Goal: Task Accomplishment & Management: Manage account settings

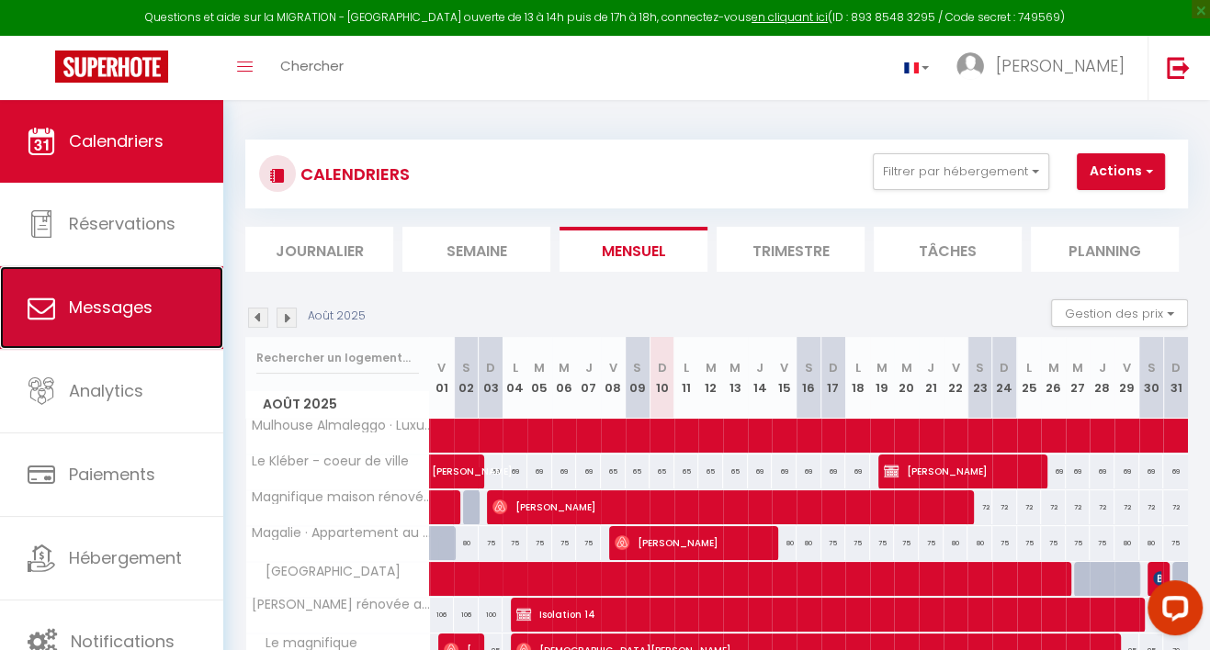
click at [128, 315] on span "Messages" at bounding box center [111, 307] width 84 height 23
select select "message"
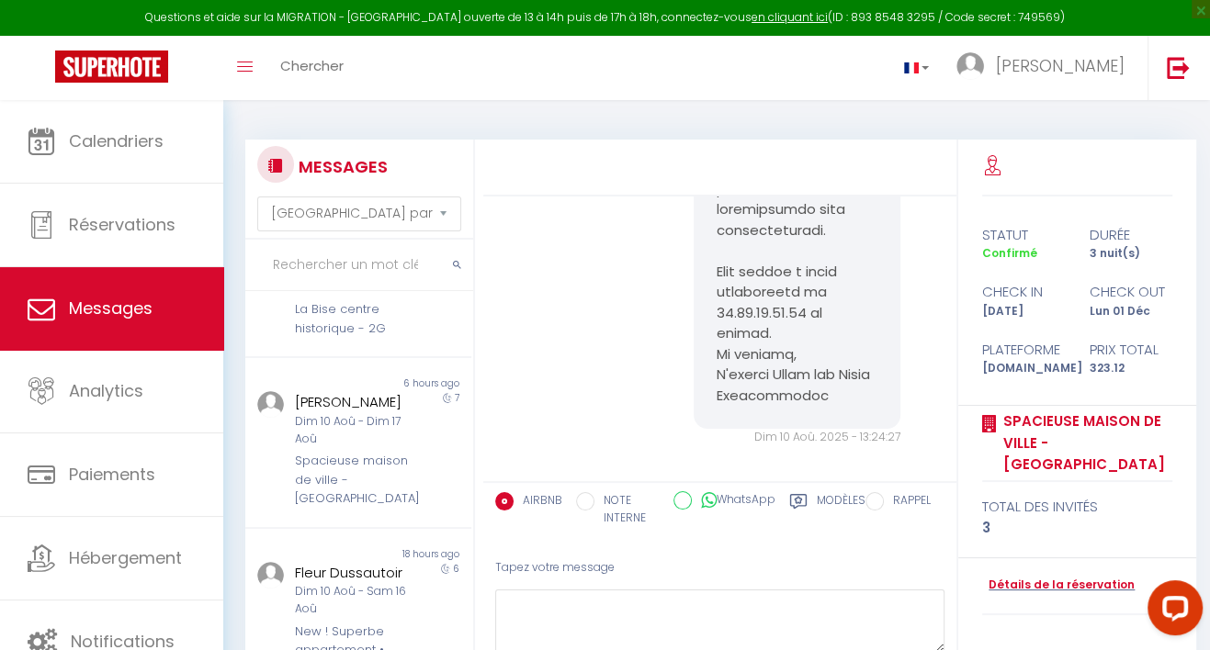
scroll to position [1088, 0]
click at [336, 454] on div "Dim 10 Aoû - Dim 17 Aoû" at bounding box center [354, 436] width 119 height 35
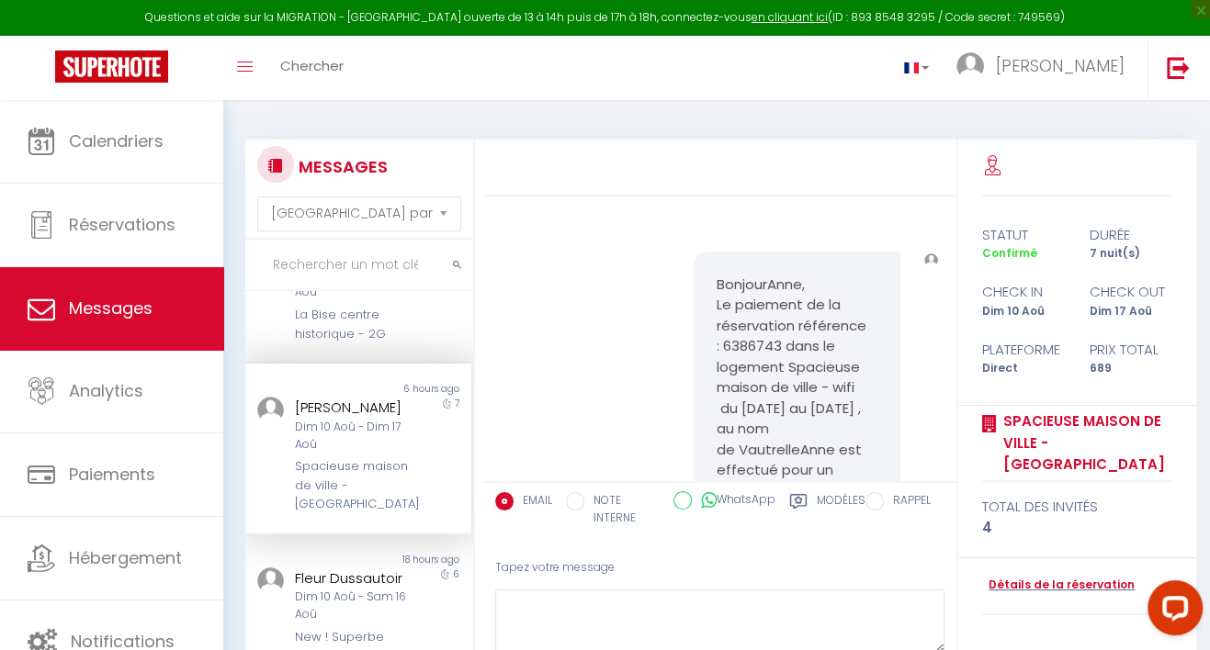
scroll to position [10966, 0]
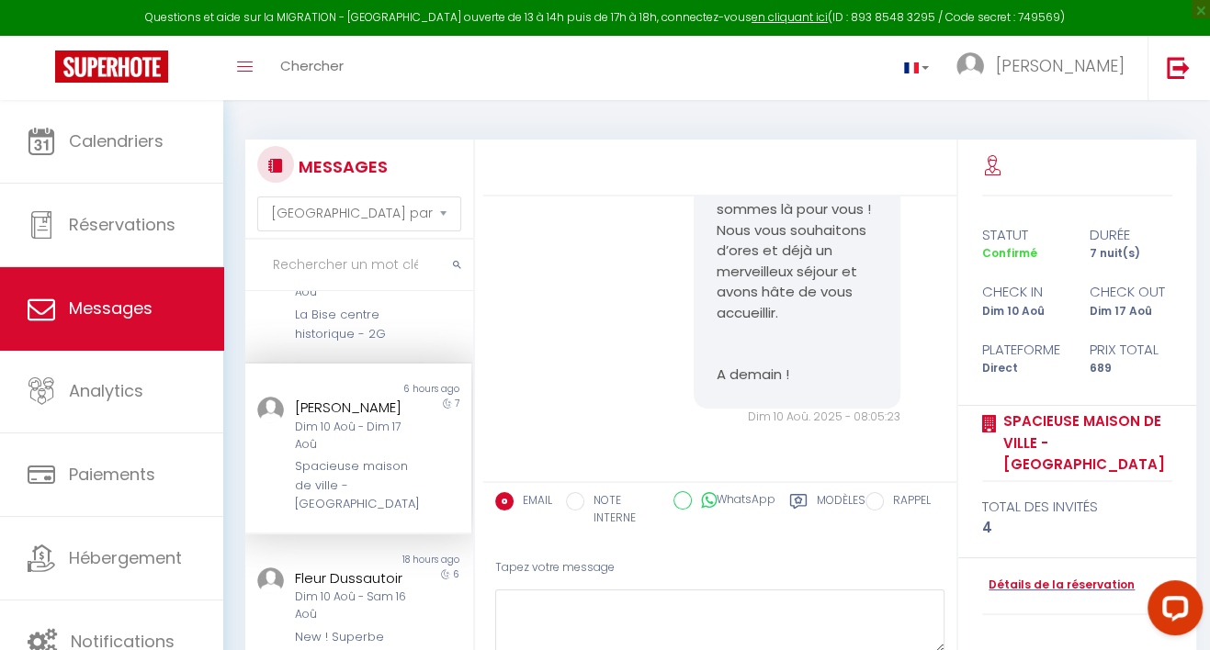
click at [360, 514] on div "Spacieuse maison de ville - [GEOGRAPHIC_DATA]" at bounding box center [354, 485] width 119 height 56
click at [316, 454] on div "Dim 10 Aoû - Dim 17 Aoû" at bounding box center [354, 436] width 119 height 35
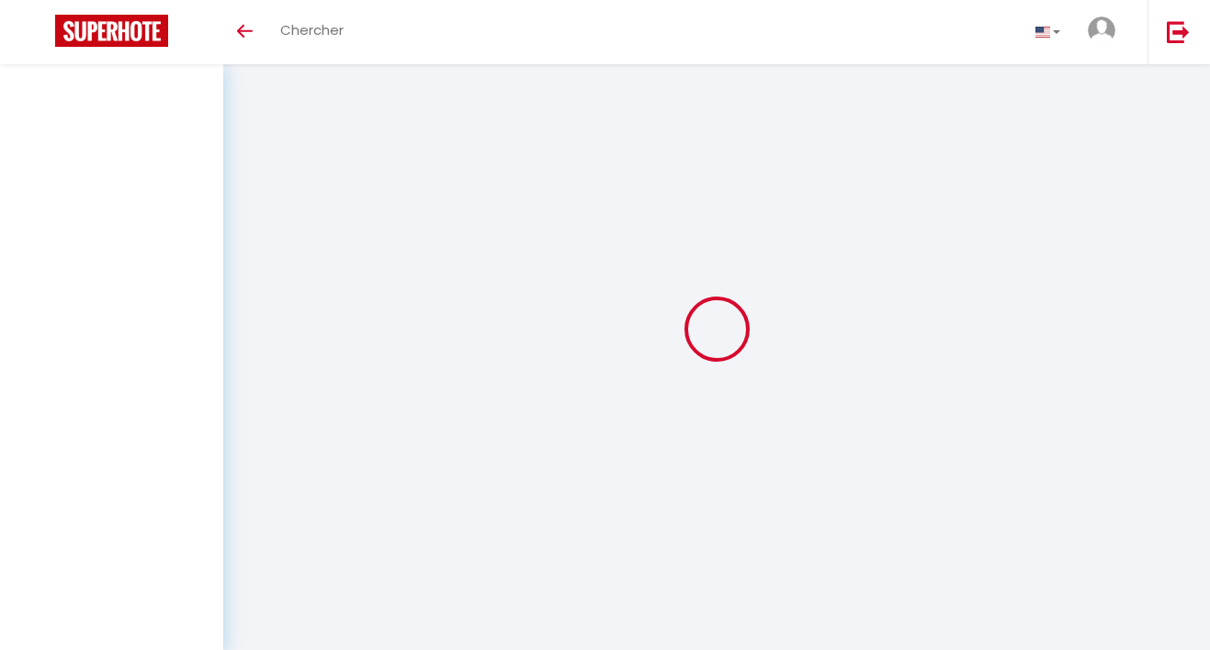
select select "message"
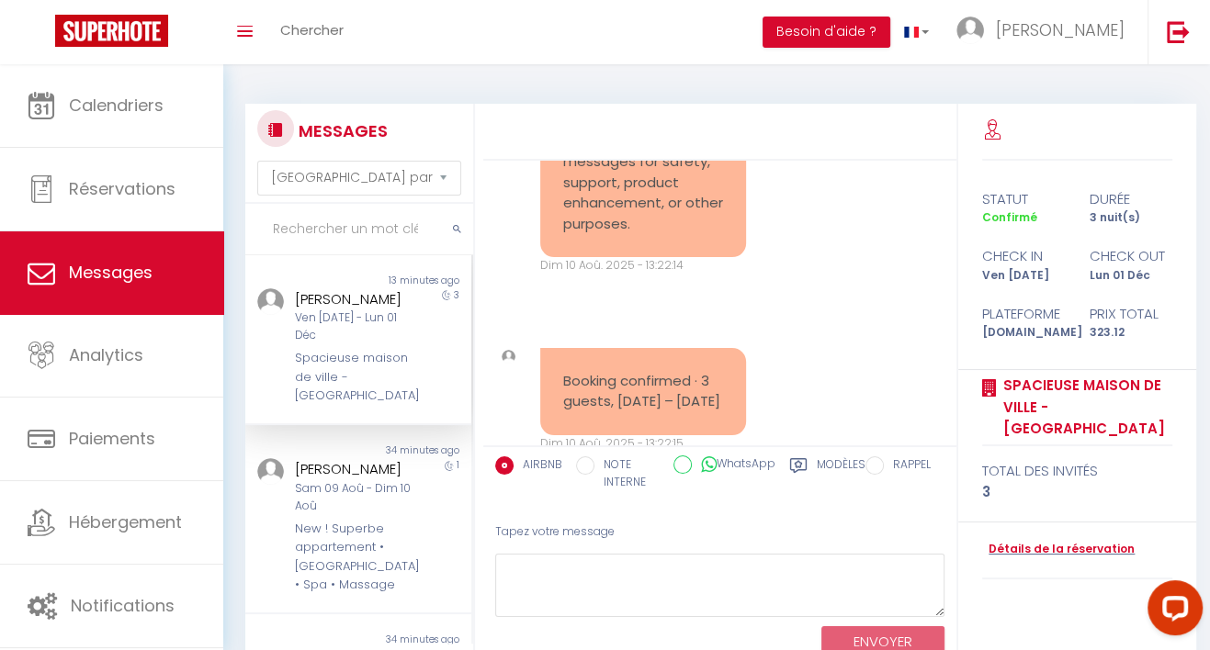
scroll to position [2151, 0]
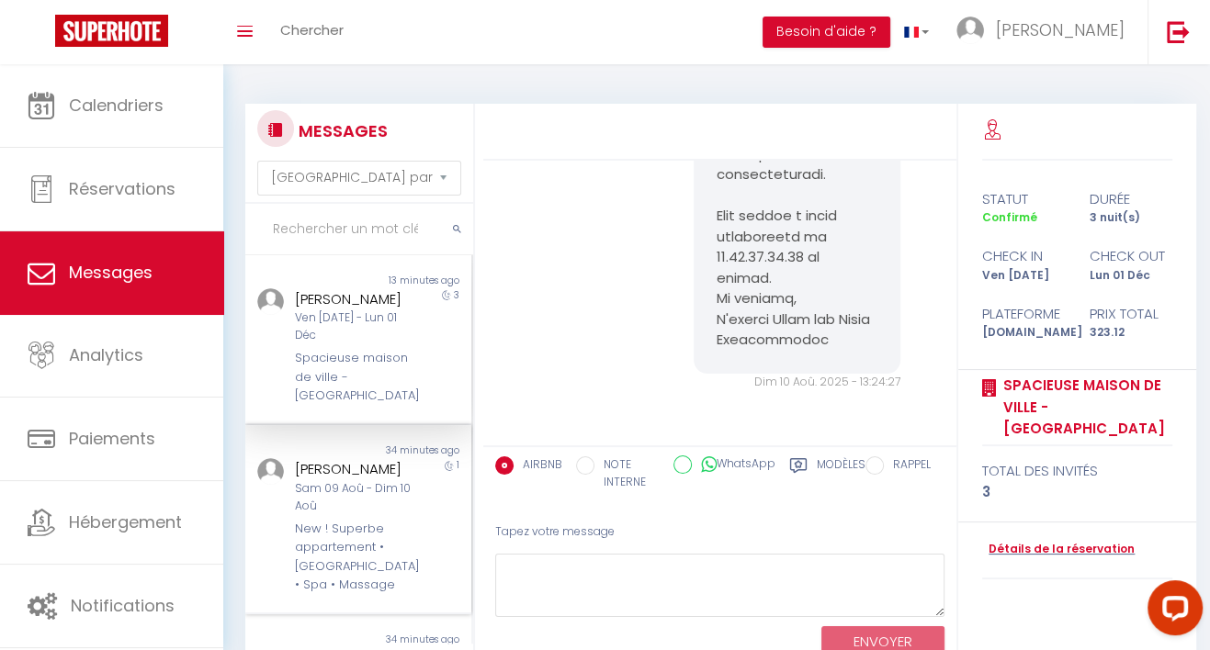
click at [386, 548] on div "New ! Superbe appartement • [GEOGRAPHIC_DATA] • Spa • Massage" at bounding box center [354, 557] width 119 height 75
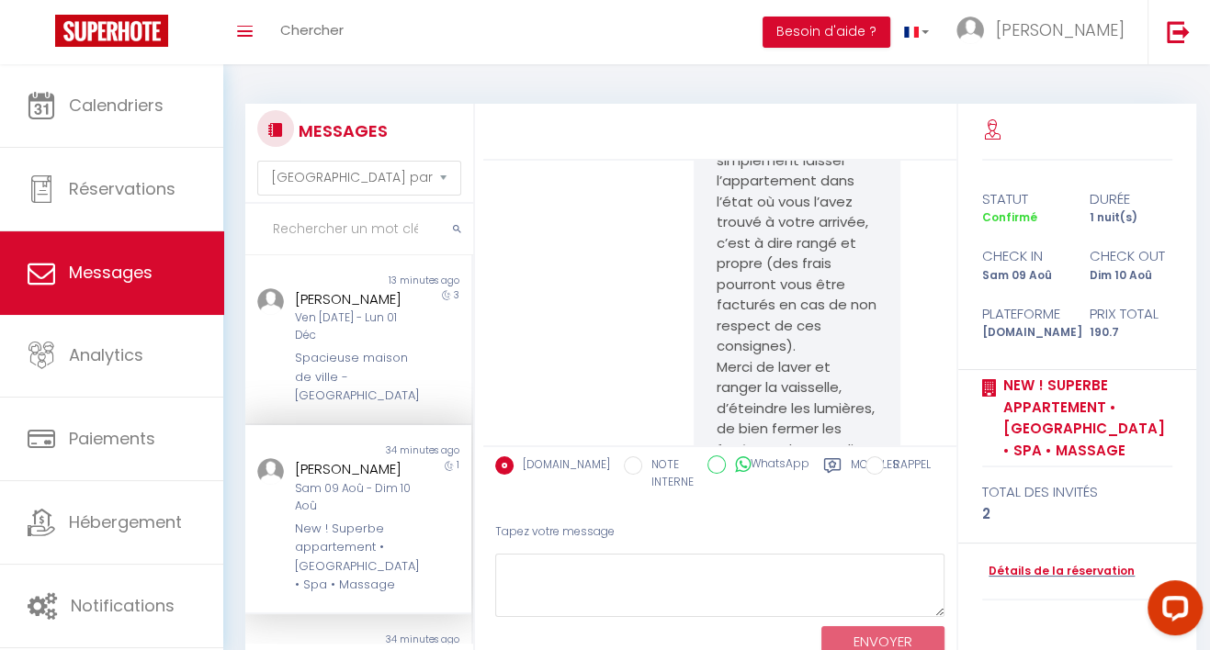
scroll to position [14540, 0]
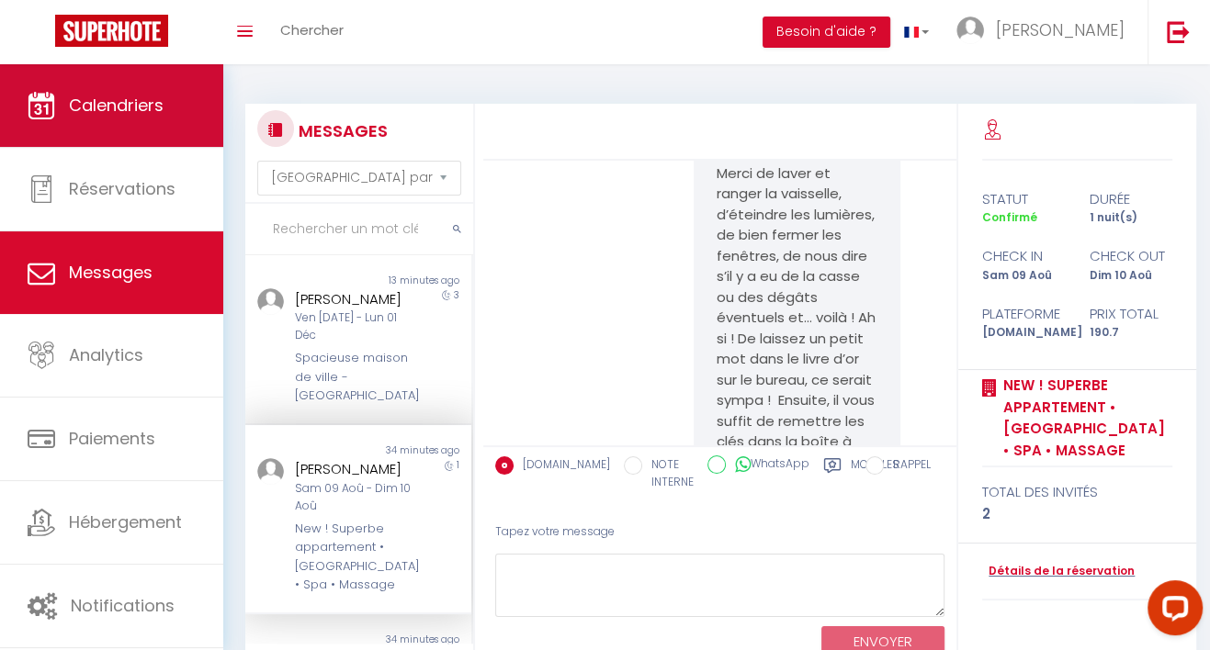
click at [116, 111] on span "Calendriers" at bounding box center [116, 105] width 95 height 23
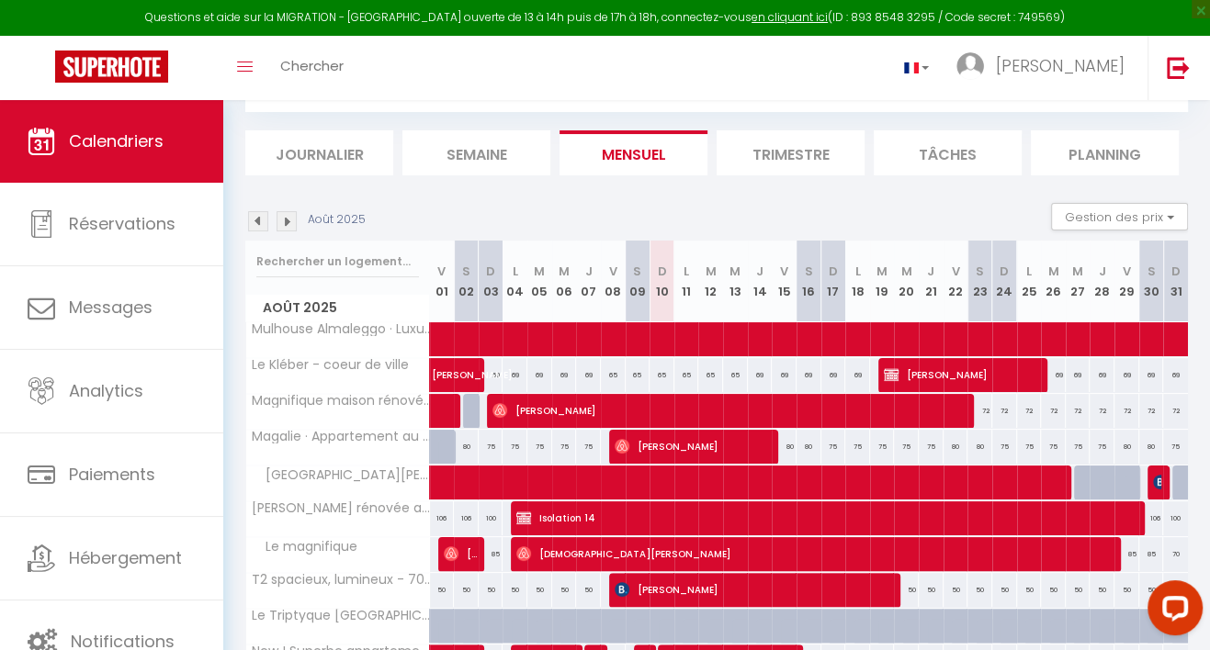
scroll to position [204, 0]
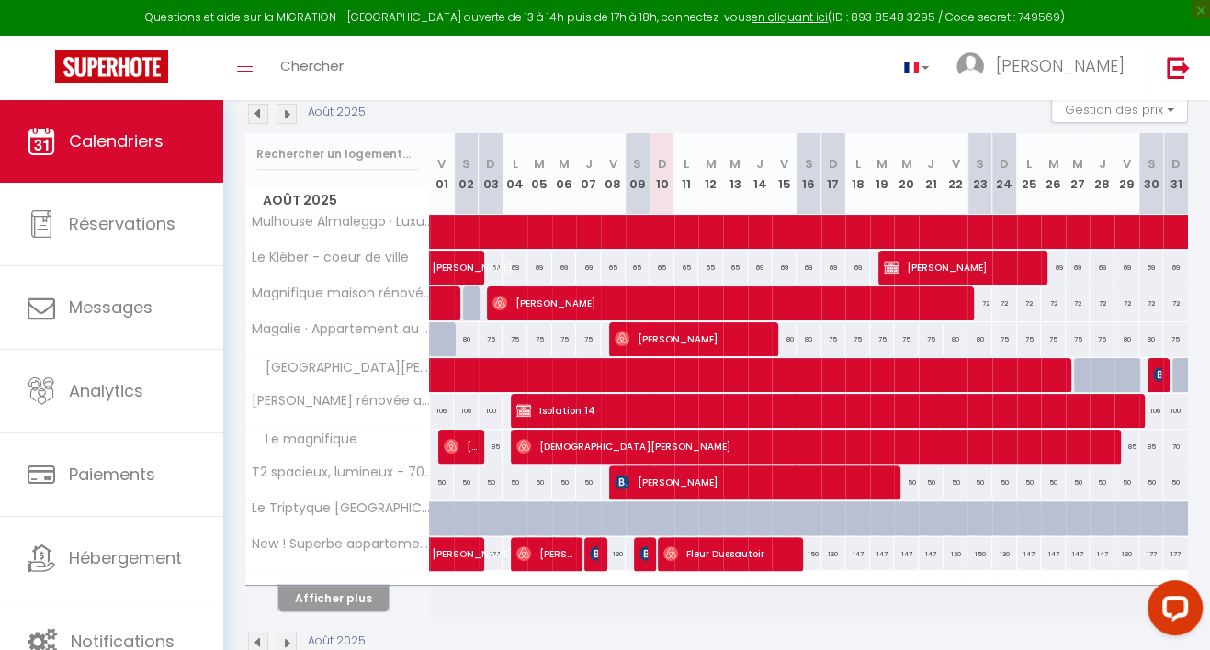
click at [356, 601] on button "Afficher plus" at bounding box center [333, 598] width 110 height 25
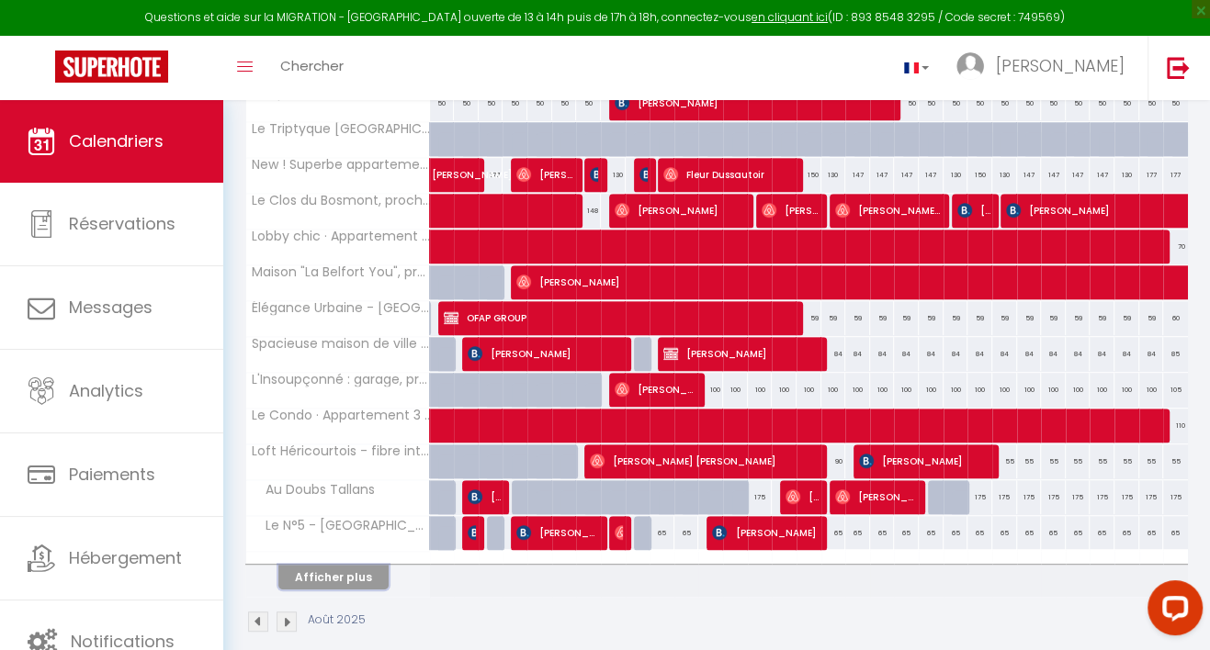
scroll to position [604, 0]
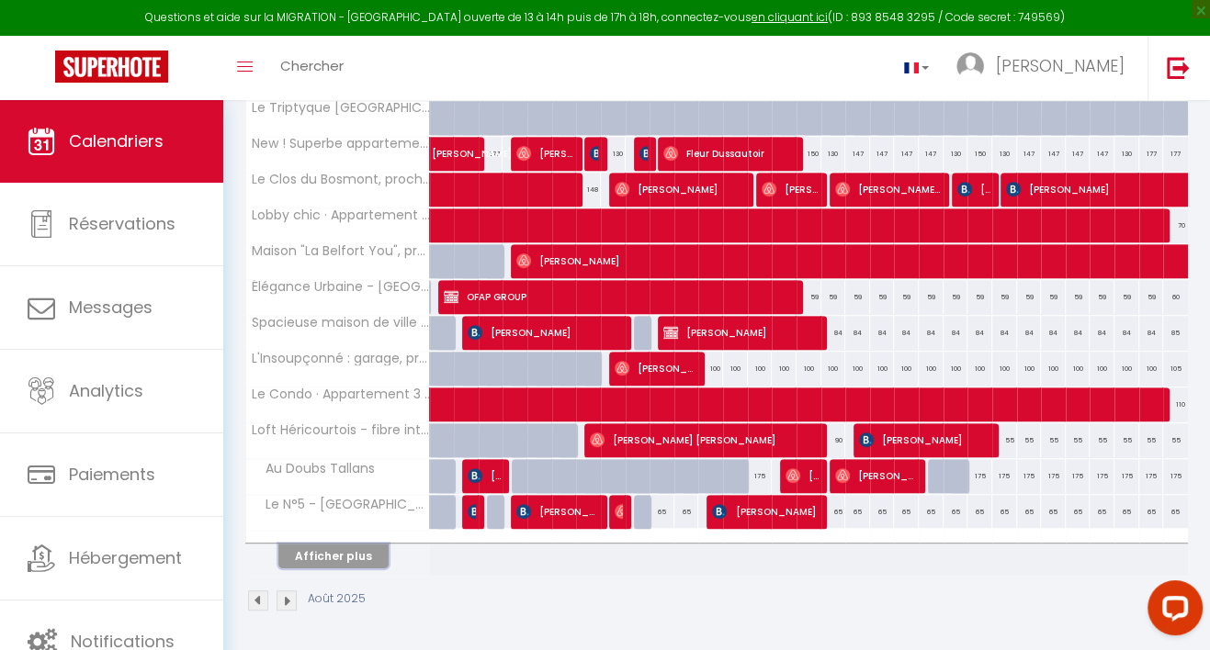
click at [336, 552] on button "Afficher plus" at bounding box center [333, 556] width 110 height 25
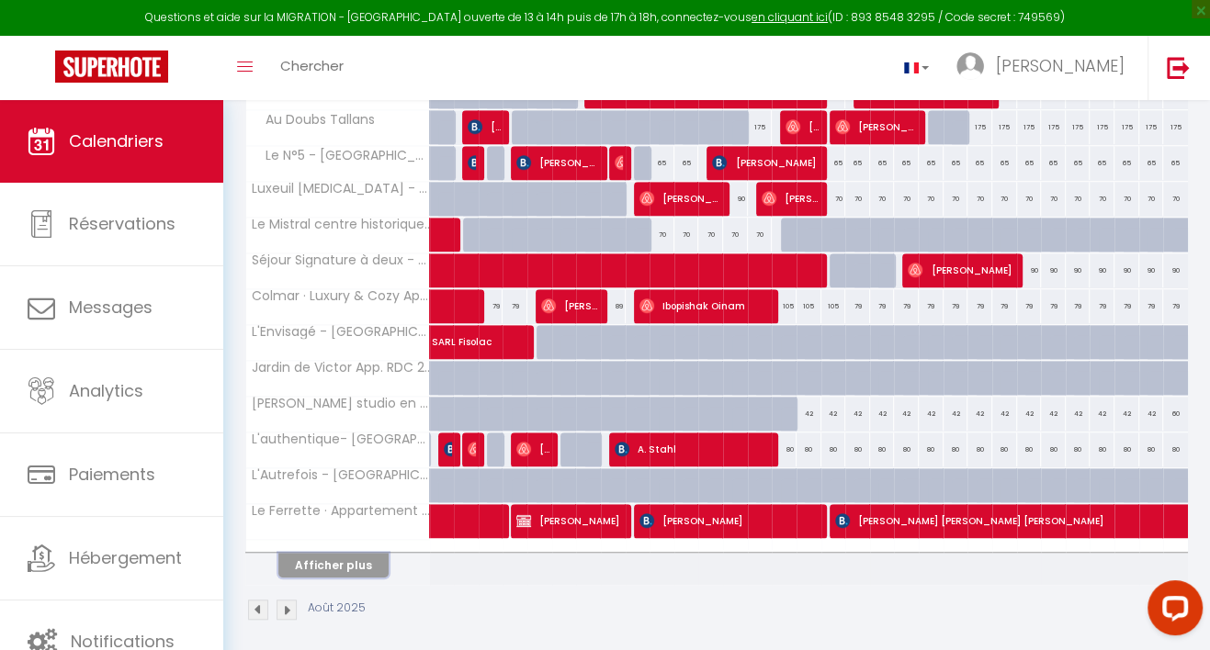
scroll to position [963, 0]
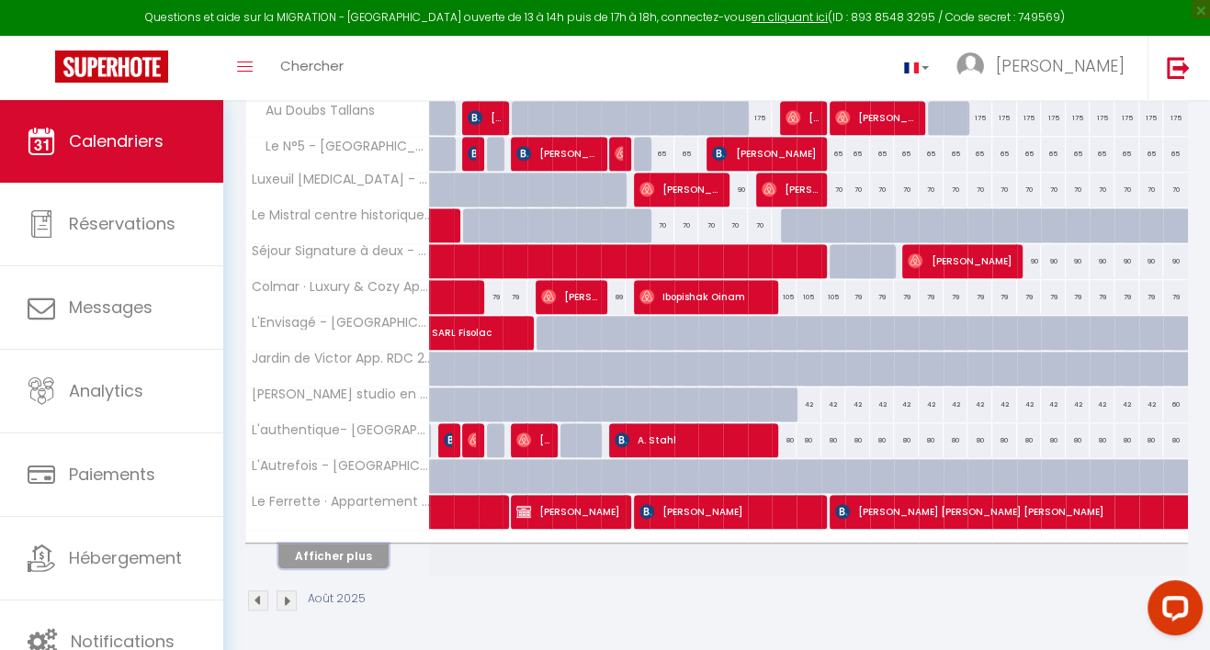
click at [352, 553] on button "Afficher plus" at bounding box center [333, 556] width 110 height 25
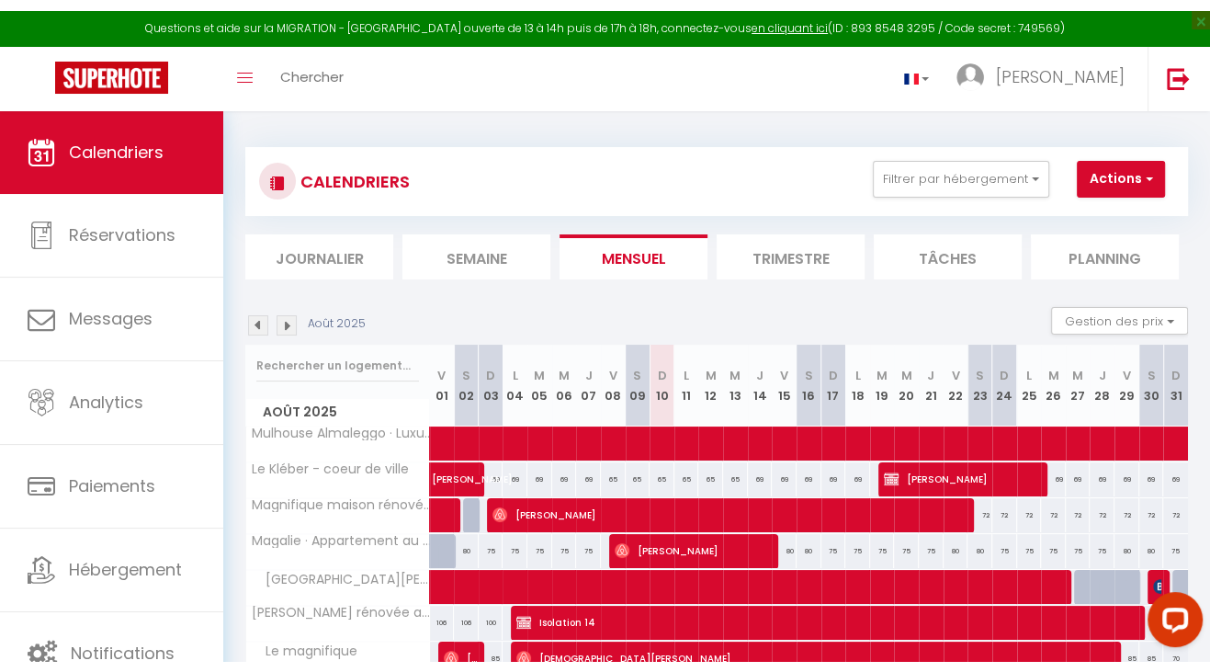
scroll to position [0, 0]
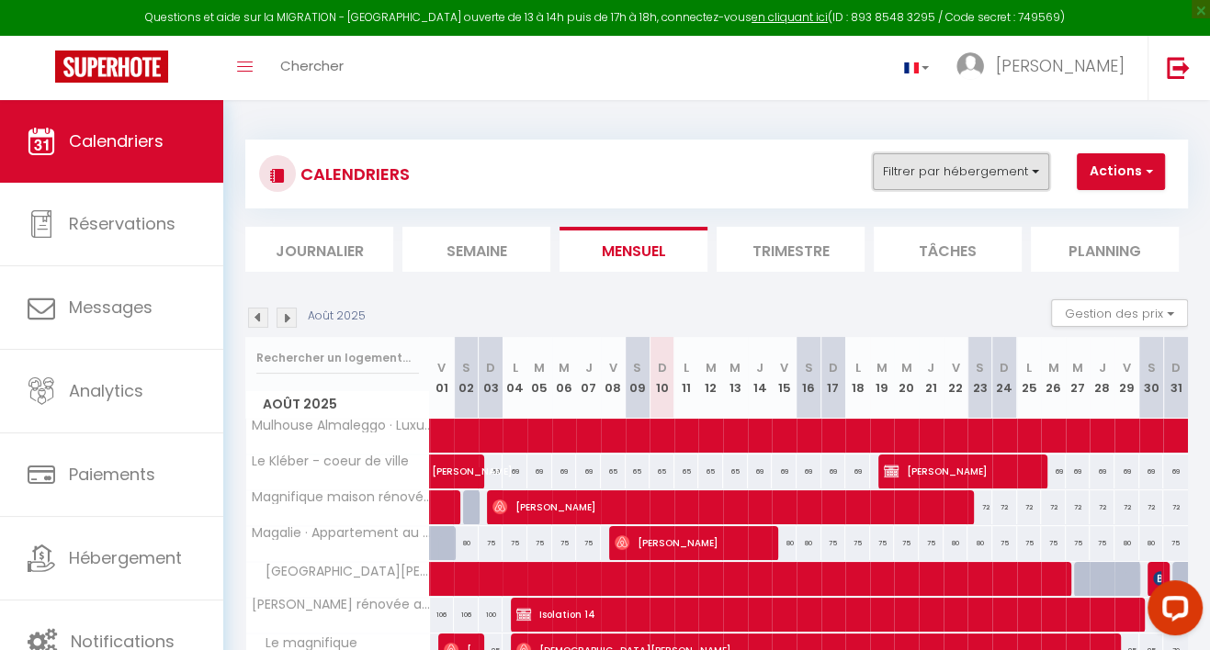
click at [893, 168] on button "Filtrer par hébergement" at bounding box center [961, 171] width 176 height 37
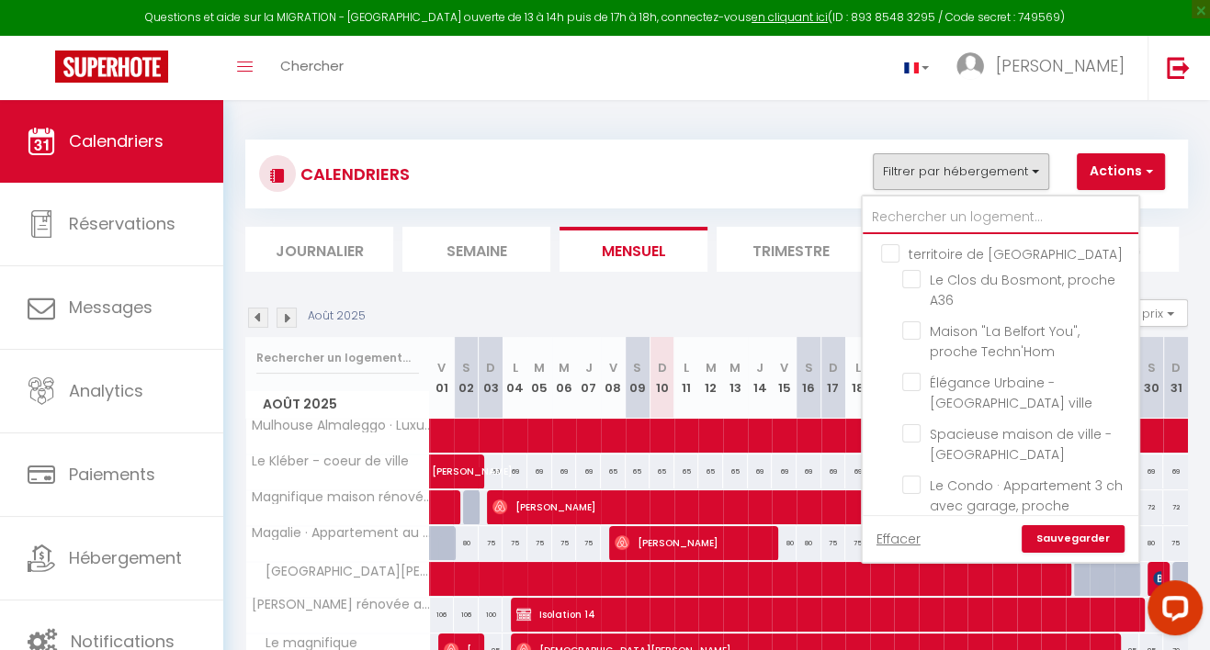
click at [887, 218] on input "text" at bounding box center [1001, 217] width 276 height 33
type input "n"
checkbox input "false"
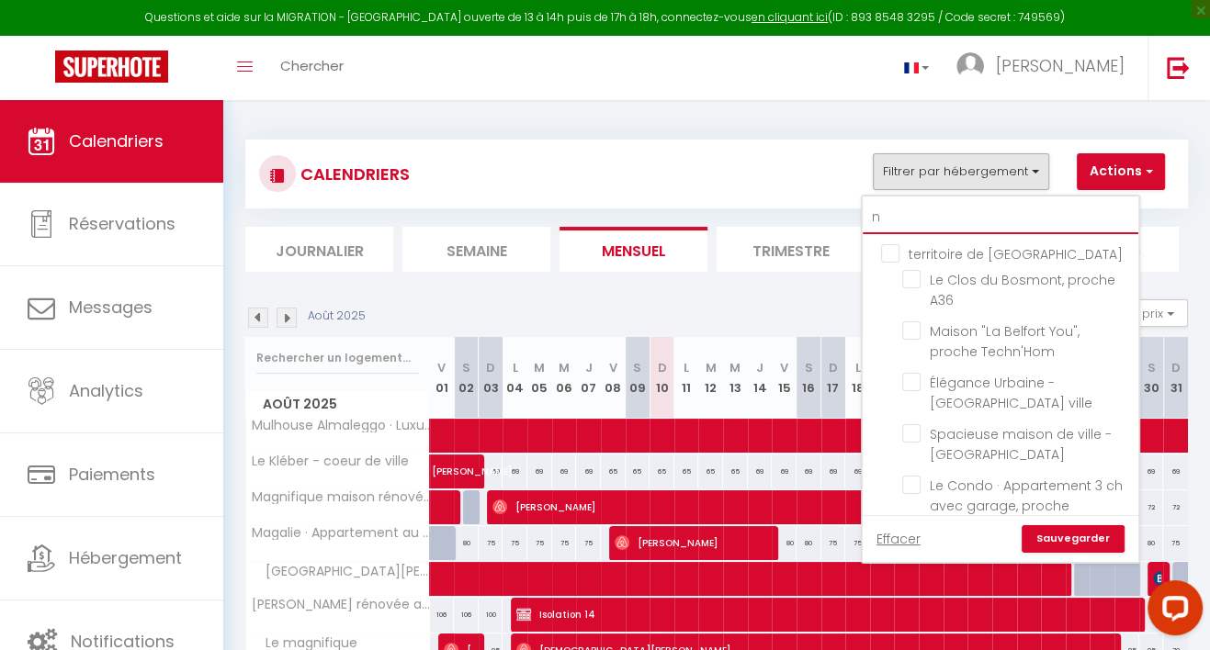
checkbox input "false"
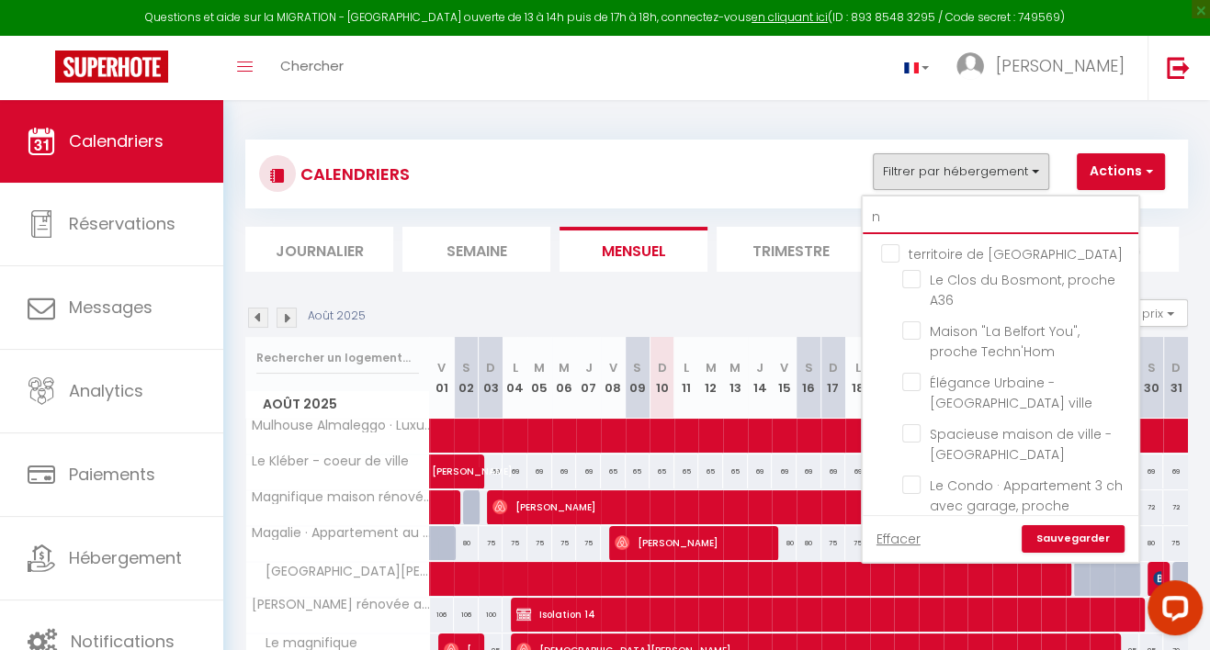
checkbox input "false"
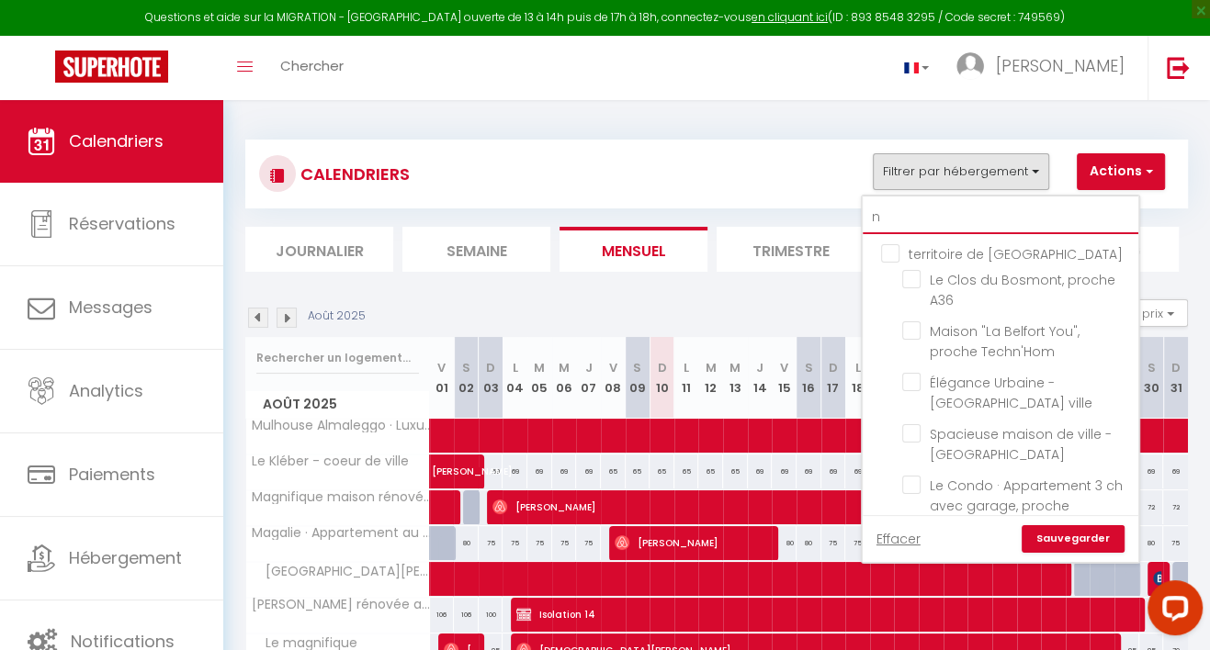
checkbox input "false"
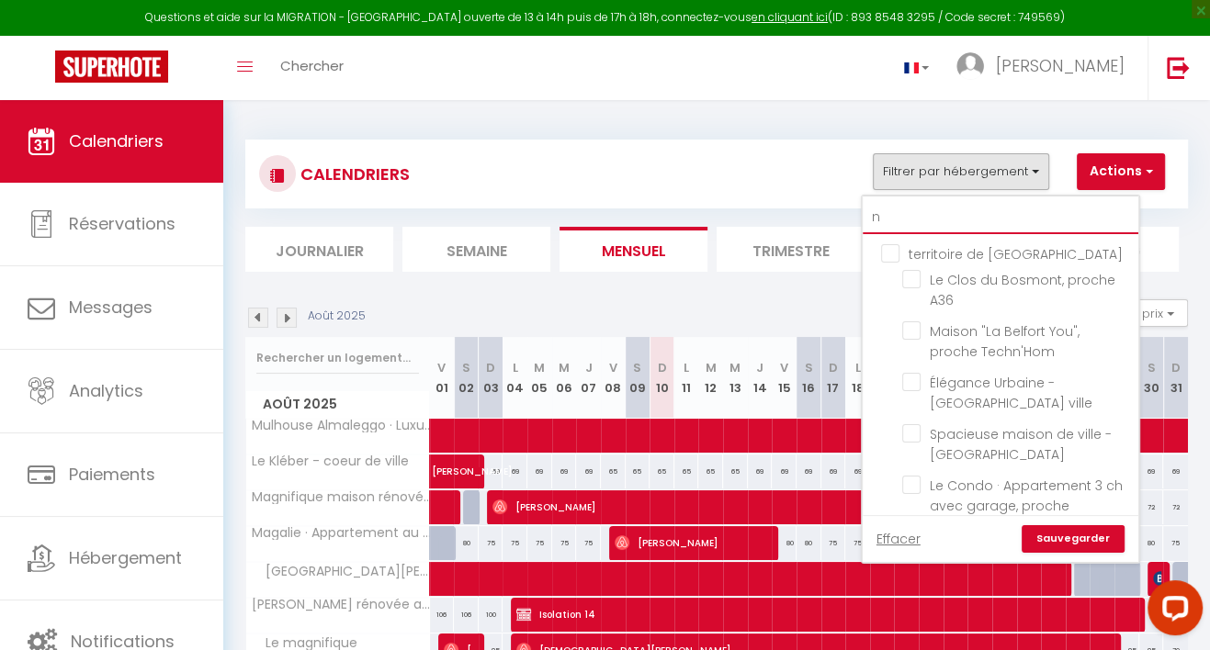
checkbox input "false"
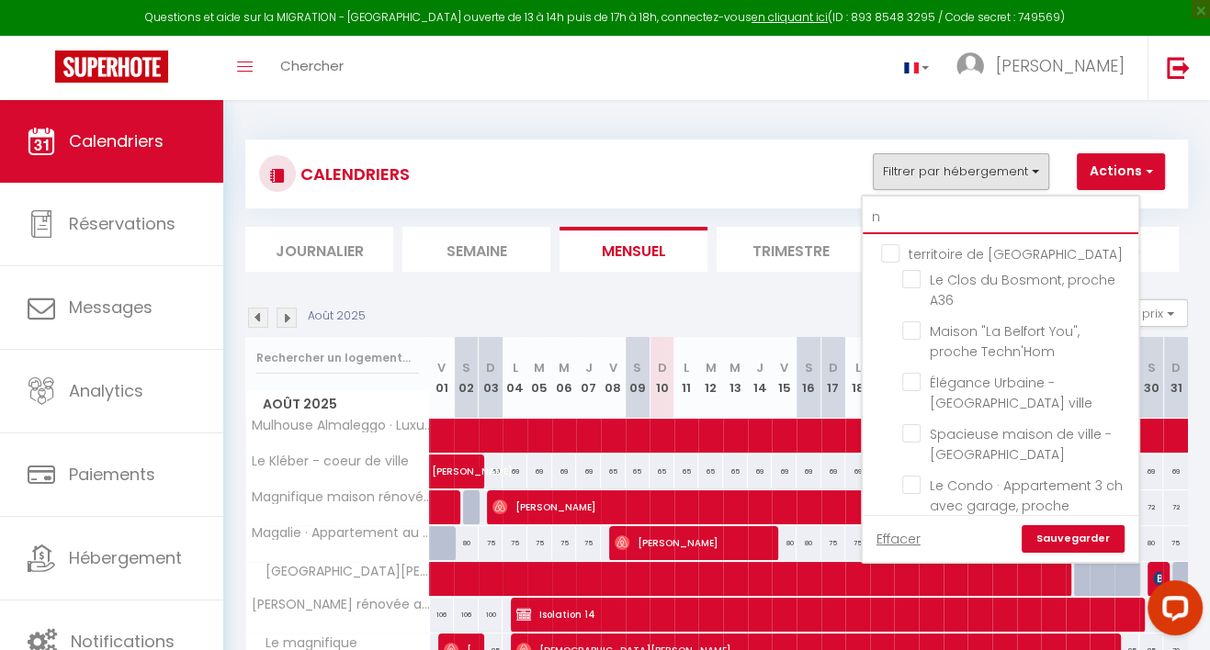
checkbox input "false"
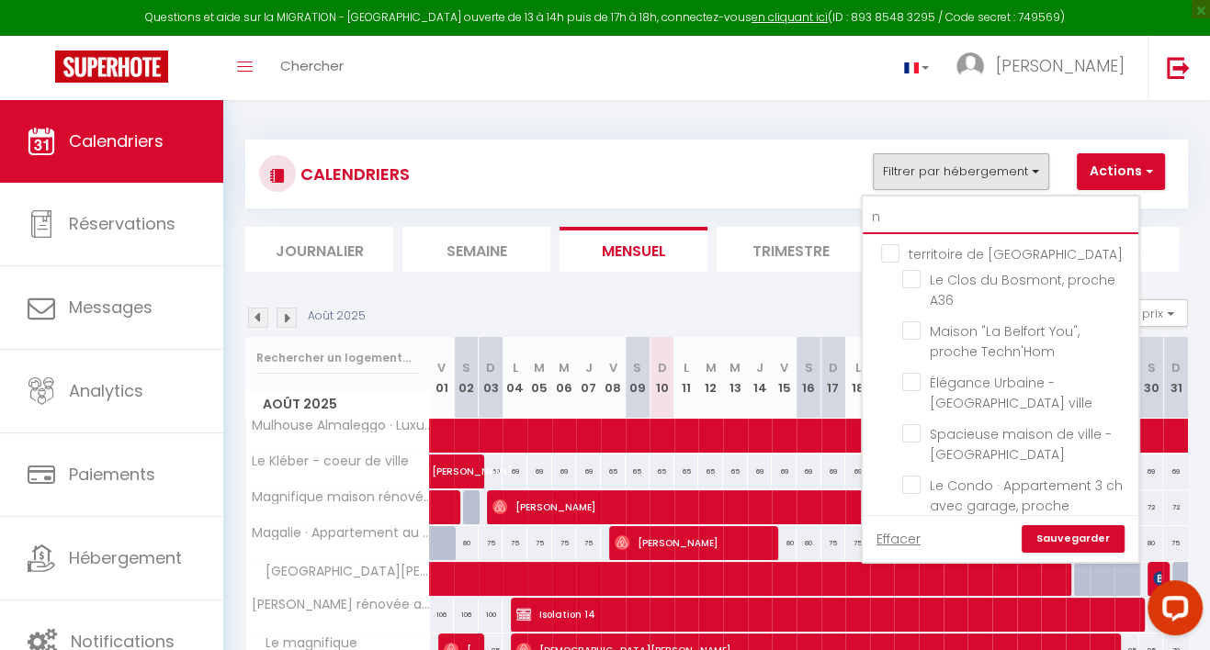
checkbox input "false"
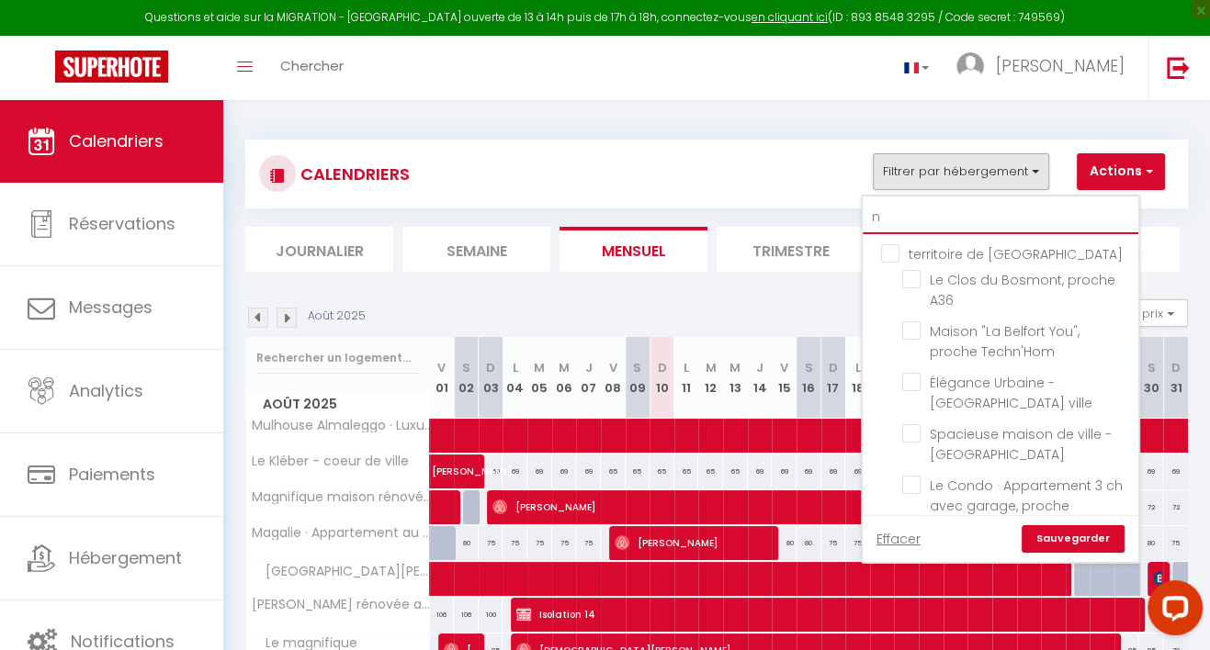
checkbox input "false"
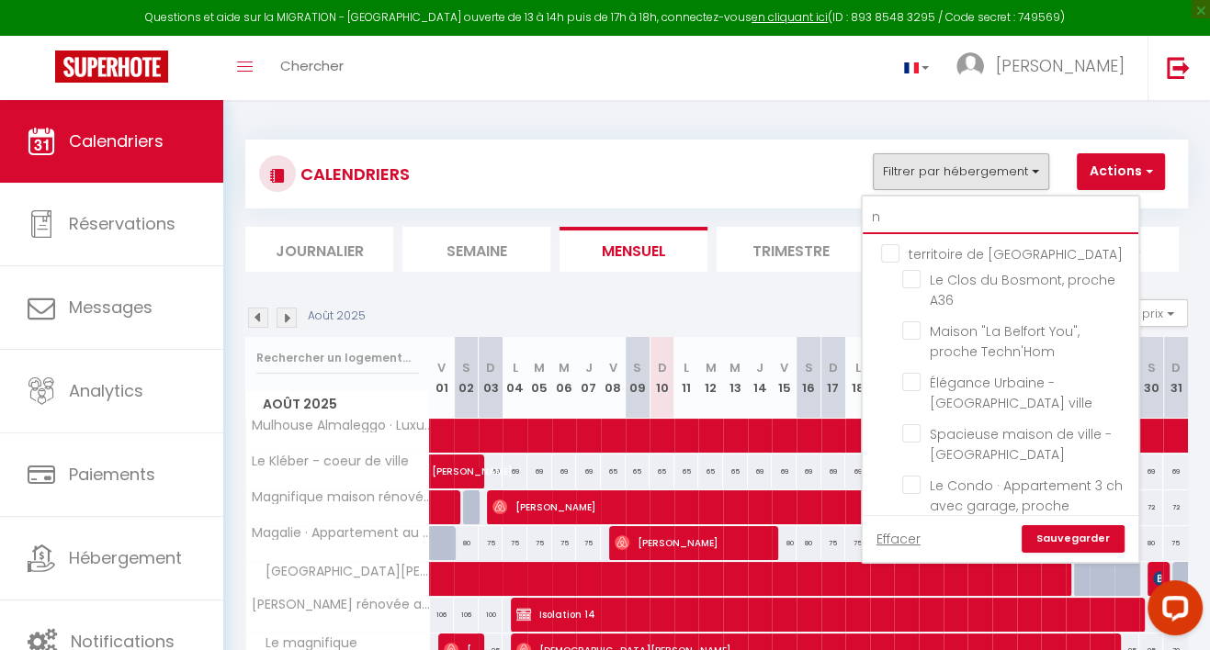
checkbox input "false"
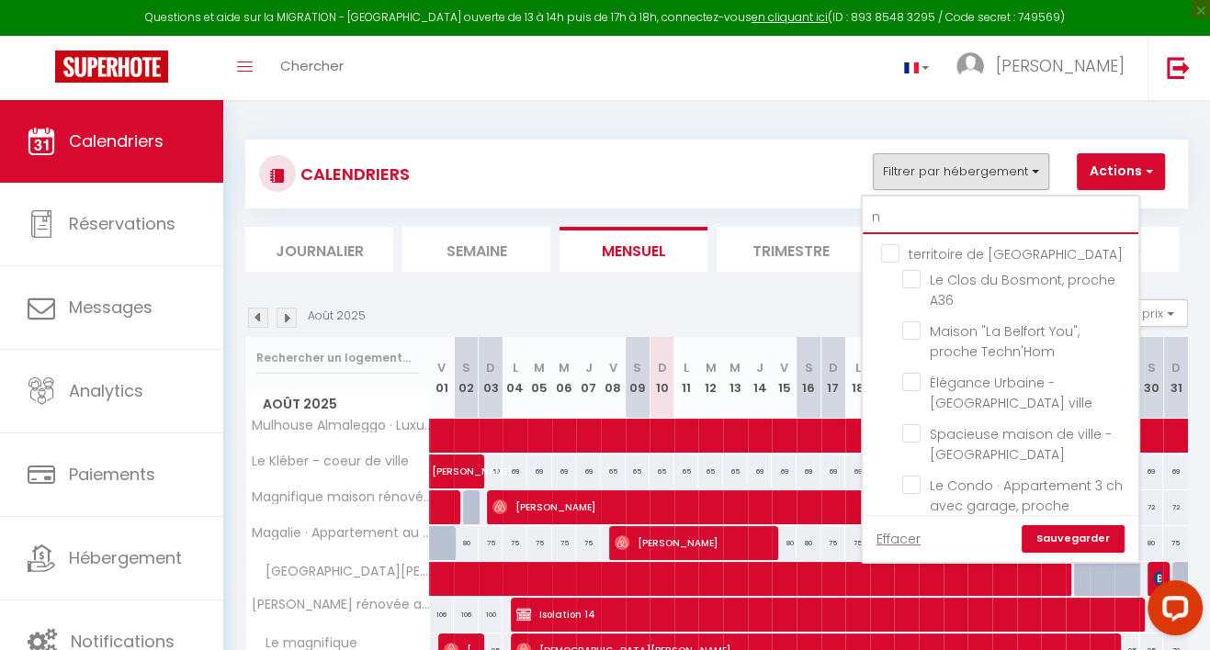
checkbox input "false"
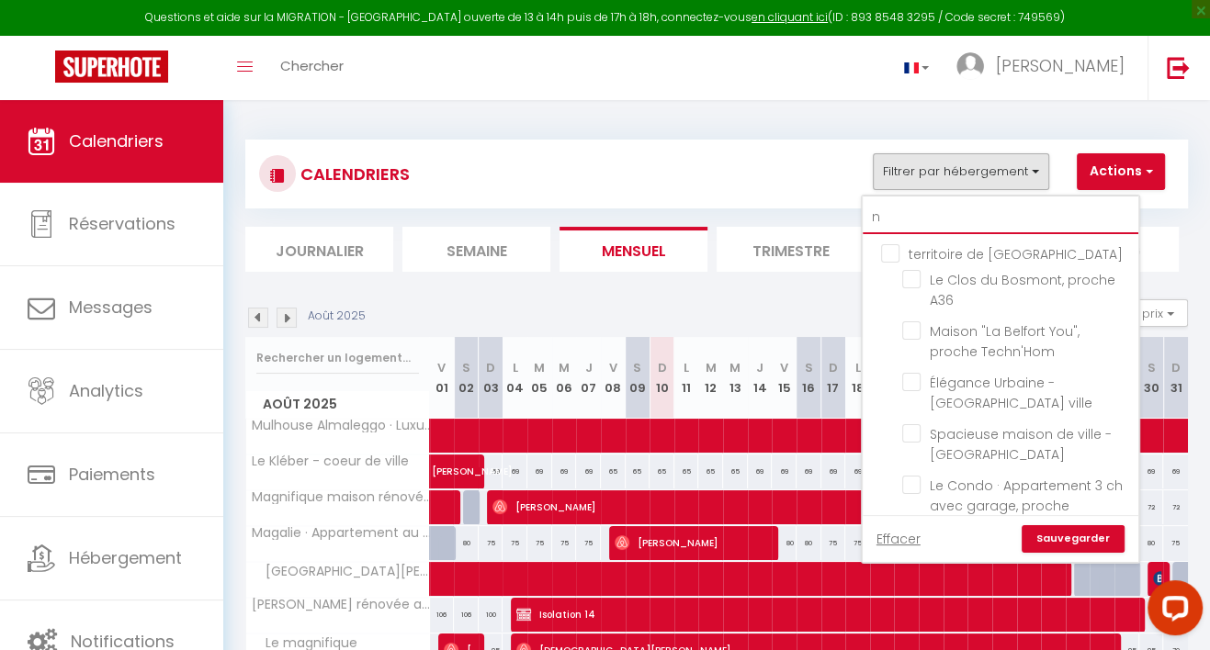
checkbox input "false"
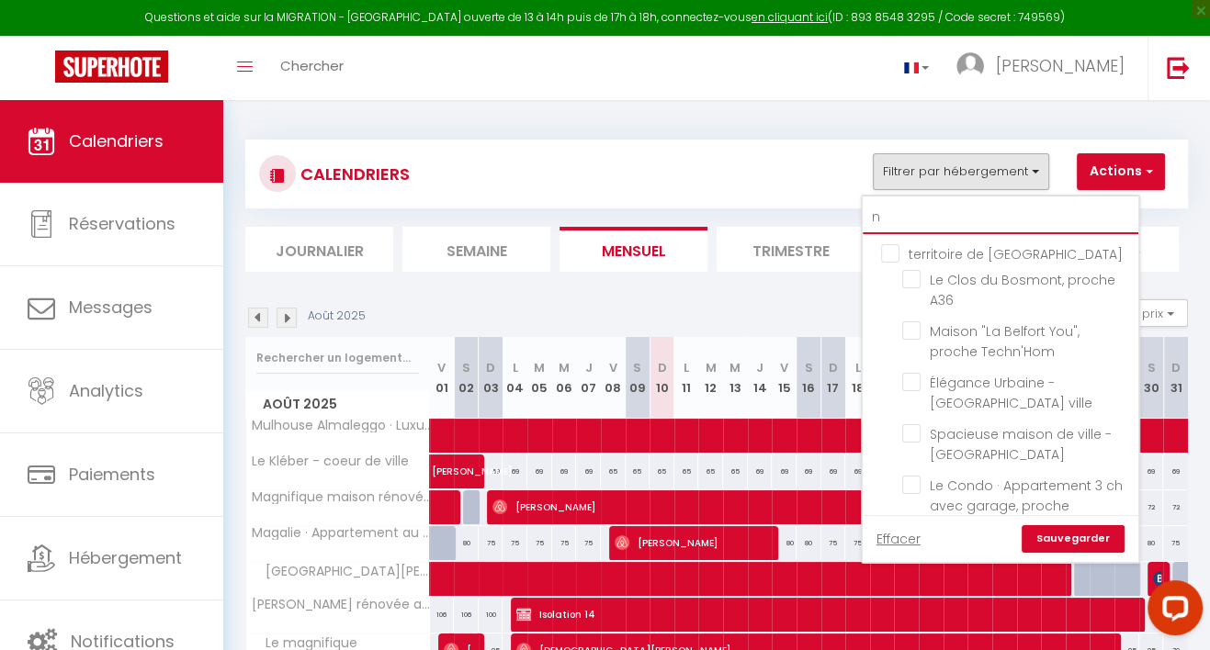
checkbox input "false"
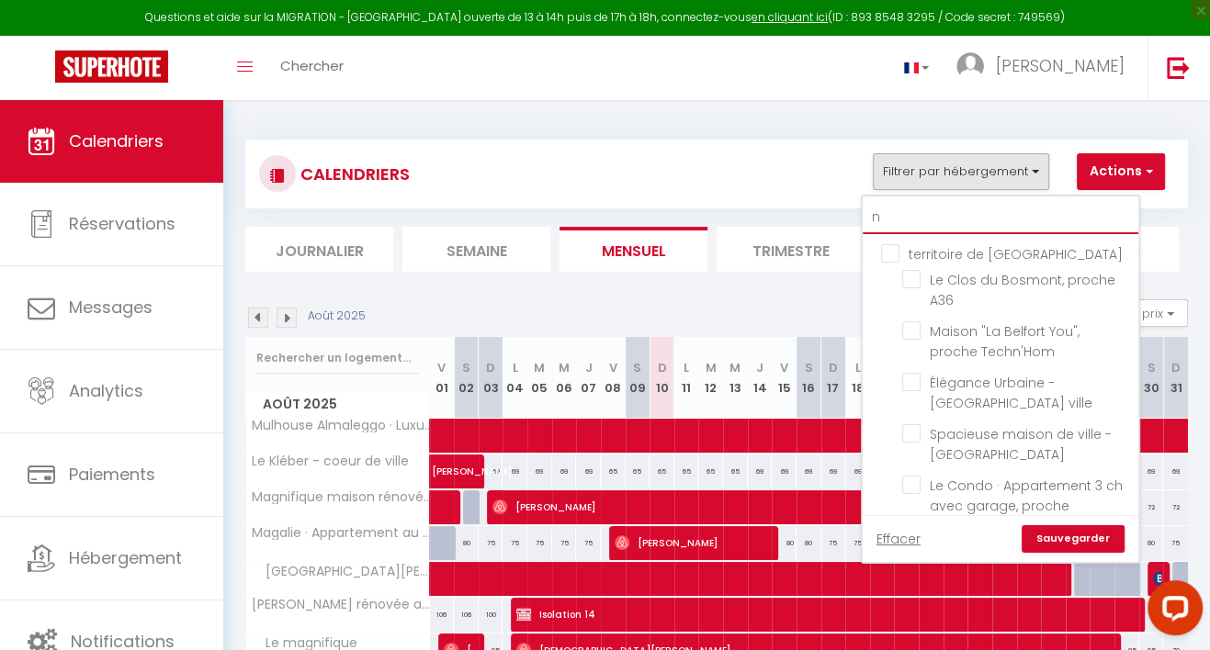
checkbox input "false"
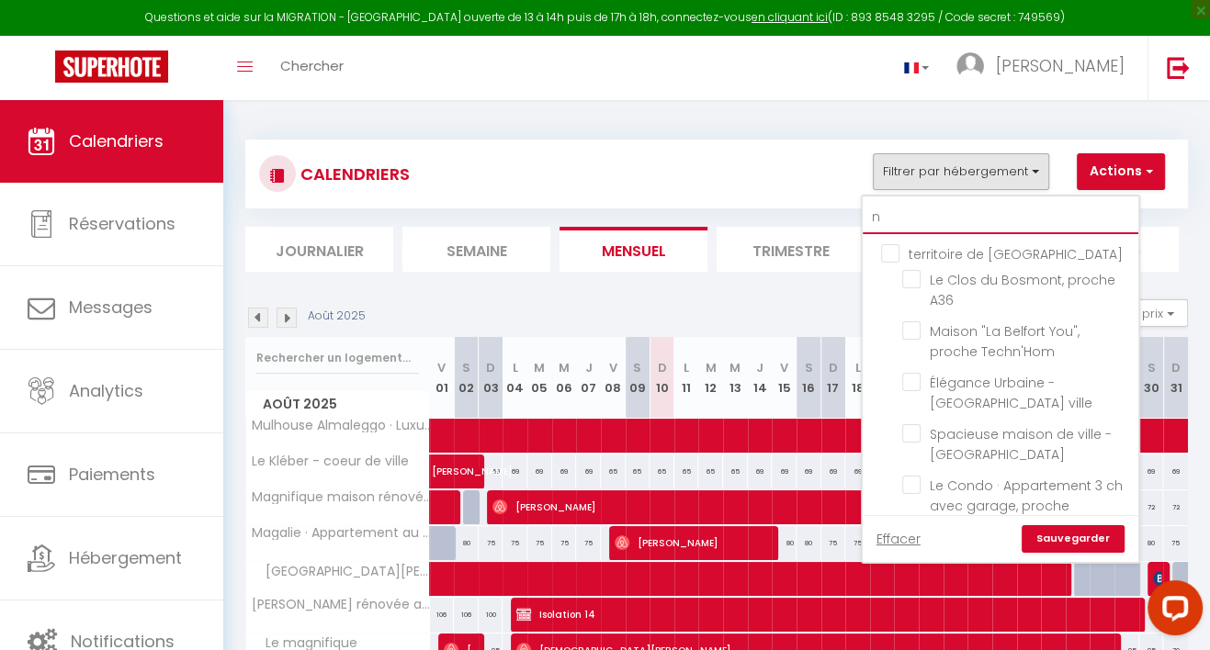
type input "ni"
checkbox input "false"
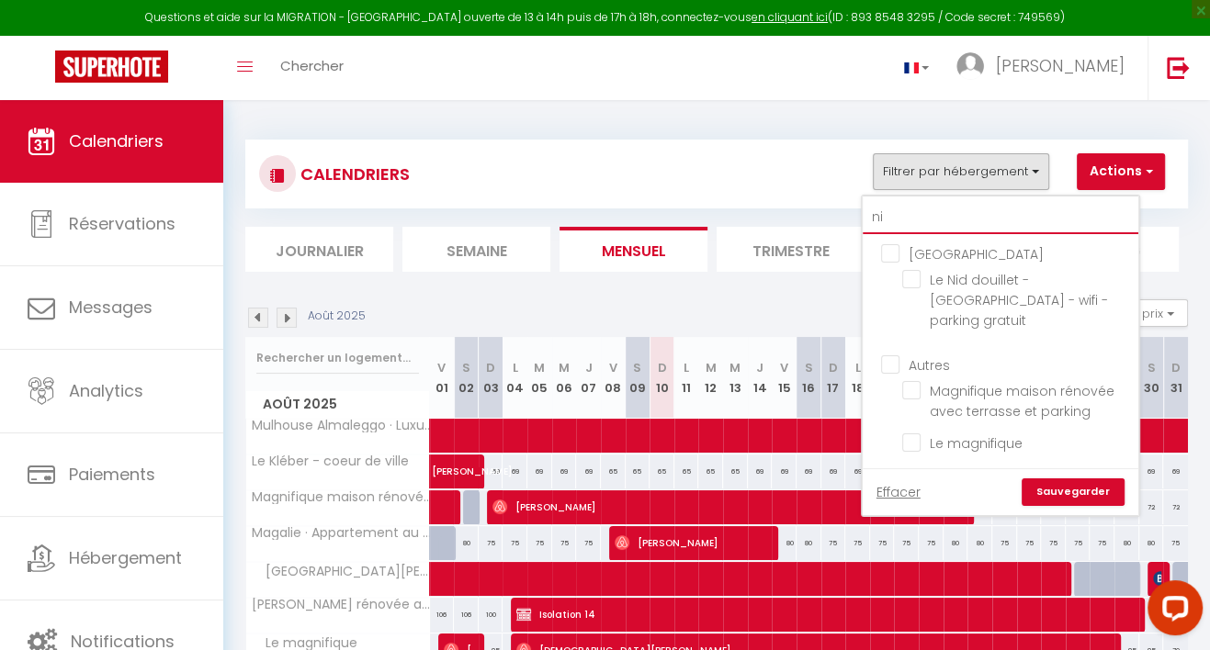
type input "nid"
checkbox input "false"
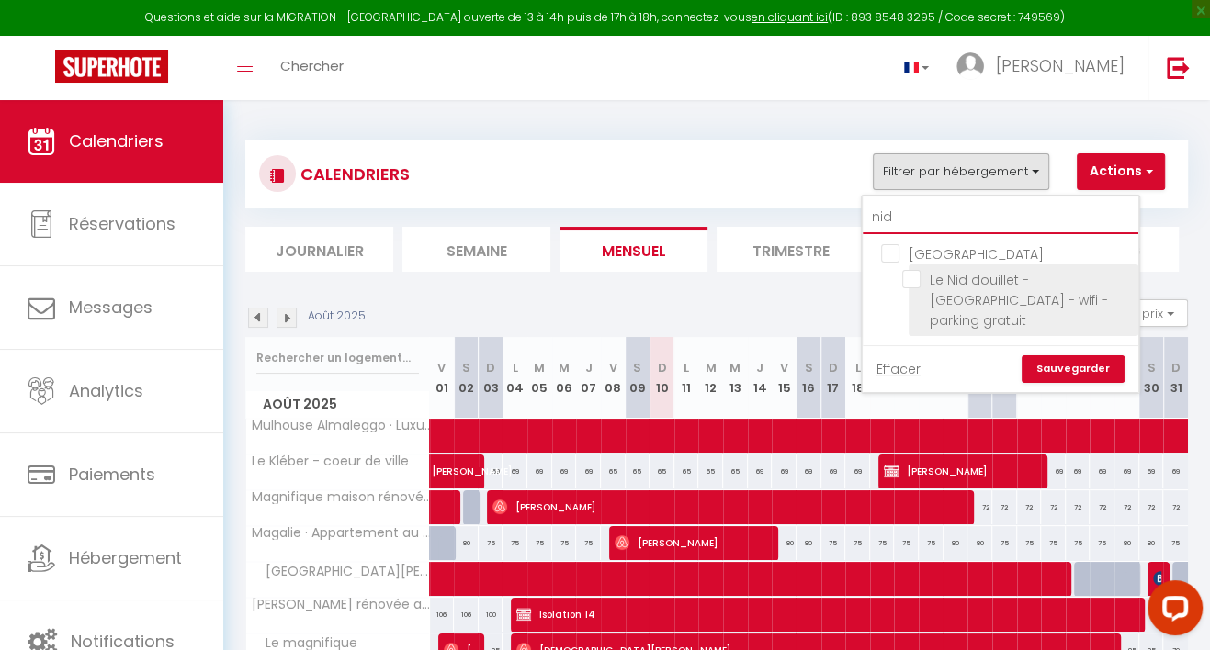
type input "nid"
click at [902, 276] on input "Le Nid douillet - [GEOGRAPHIC_DATA] - wifi - parking gratuit" at bounding box center [1017, 279] width 230 height 18
checkbox input "true"
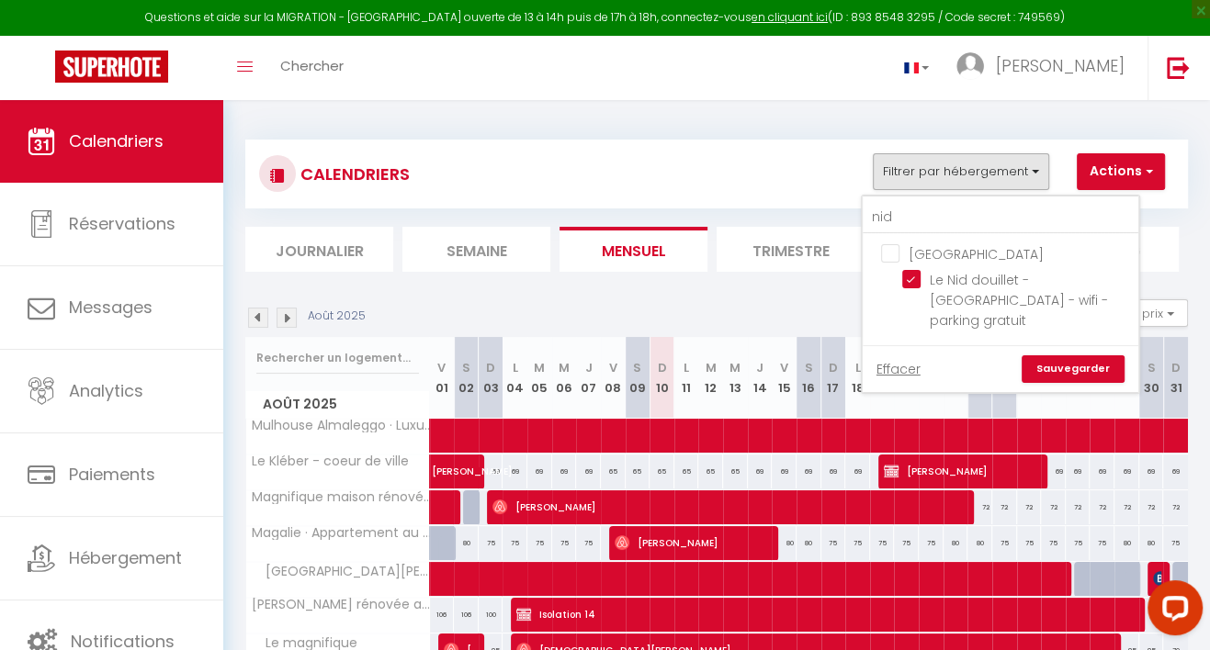
click at [1022, 356] on link "Sauvegarder" at bounding box center [1073, 370] width 103 height 28
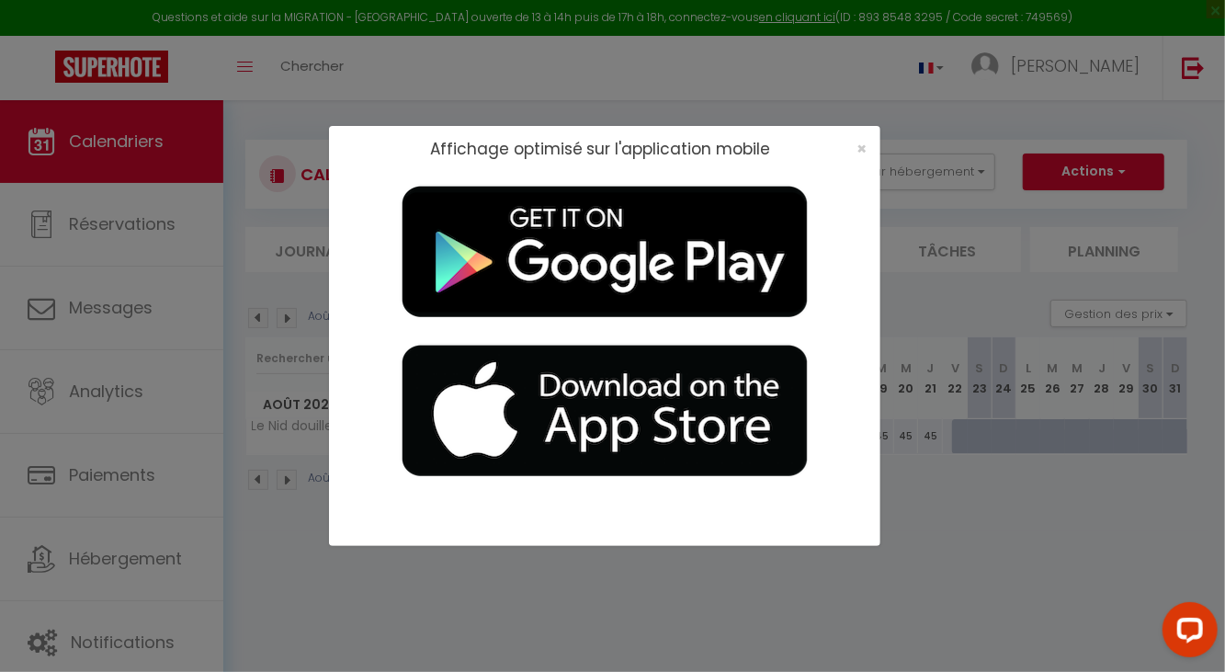
drag, startPoint x: 4, startPoint y: 587, endPoint x: 22, endPoint y: 590, distance: 18.6
click at [17, 590] on div "Affichage optimisé sur l'application mobile ×" at bounding box center [612, 336] width 1225 height 672
